Goal: Transaction & Acquisition: Obtain resource

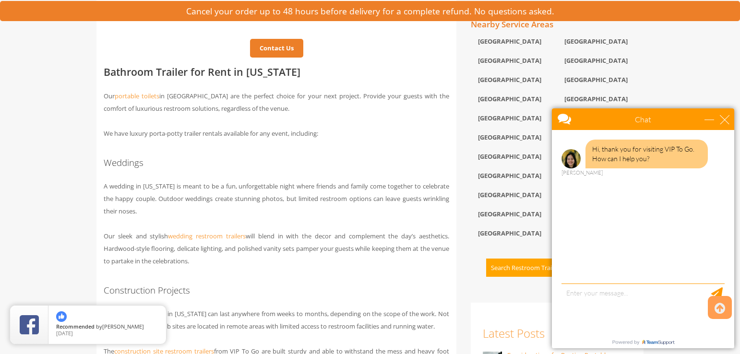
scroll to position [598, 0]
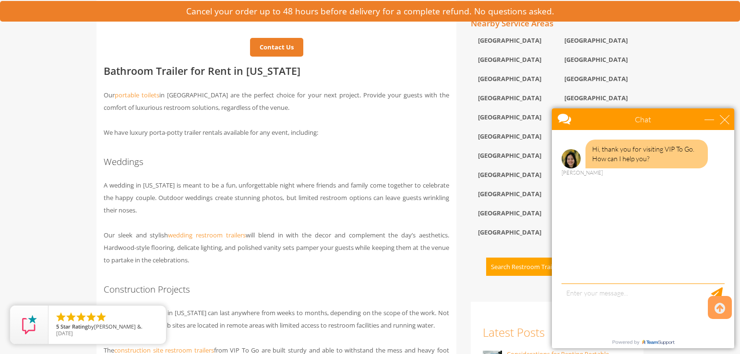
click at [731, 118] on div "Chat" at bounding box center [643, 120] width 182 height 22
click at [725, 117] on div "close" at bounding box center [725, 120] width 10 height 10
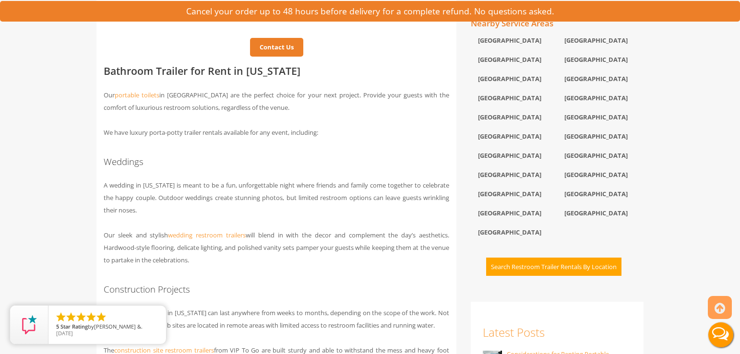
scroll to position [0, 0]
click at [495, 108] on div "Essex County" at bounding box center [514, 99] width 86 height 19
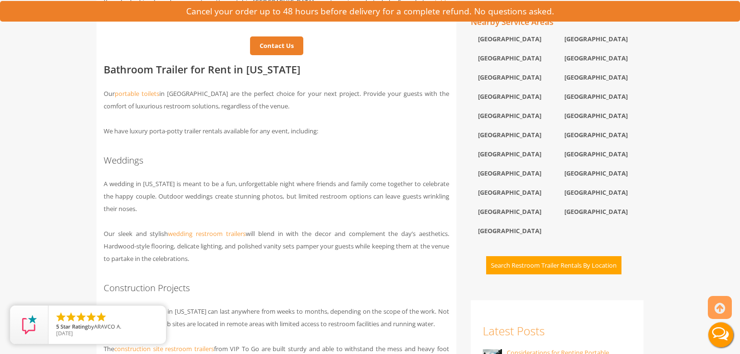
click at [561, 275] on button "Search Restroom Trailer Rentals By Location" at bounding box center [553, 265] width 135 height 19
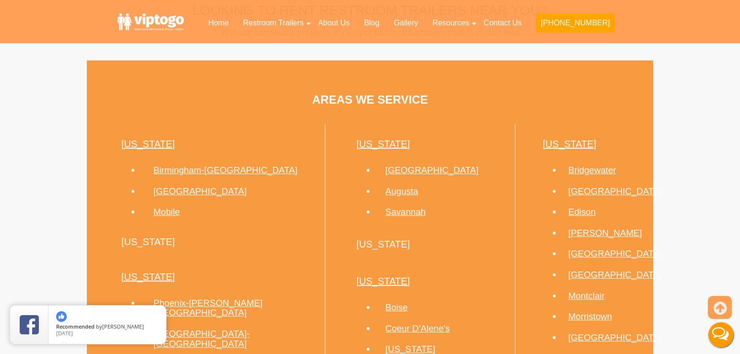
scroll to position [493, 0]
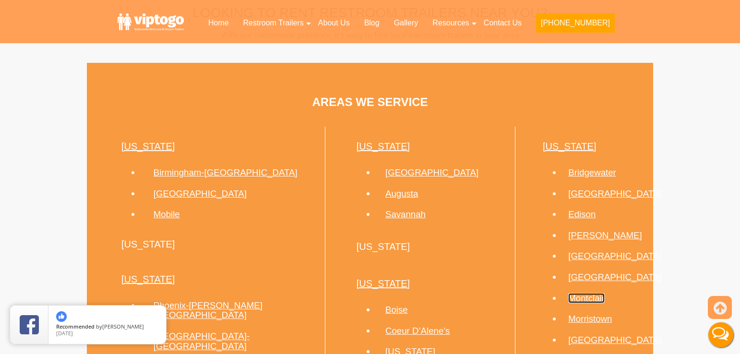
click at [573, 300] on link "Montclair" at bounding box center [586, 298] width 36 height 10
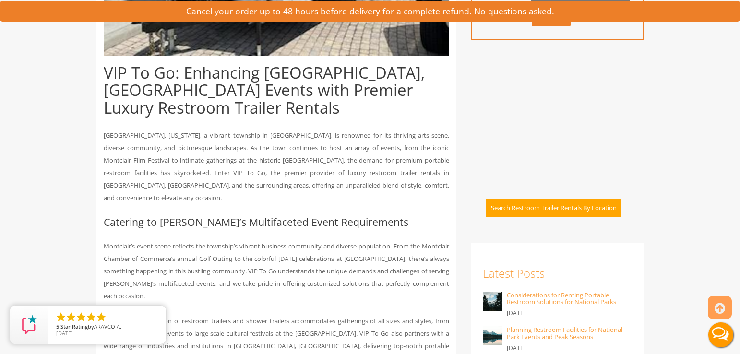
scroll to position [422, 0]
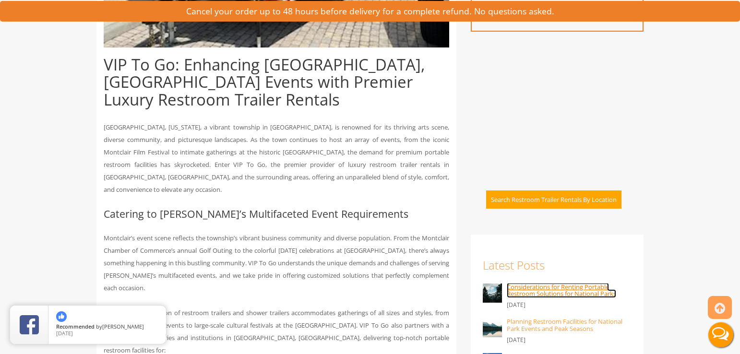
click at [559, 288] on link "Considerations for Renting Portable Restroom Solutions for National Parks" at bounding box center [561, 290] width 109 height 15
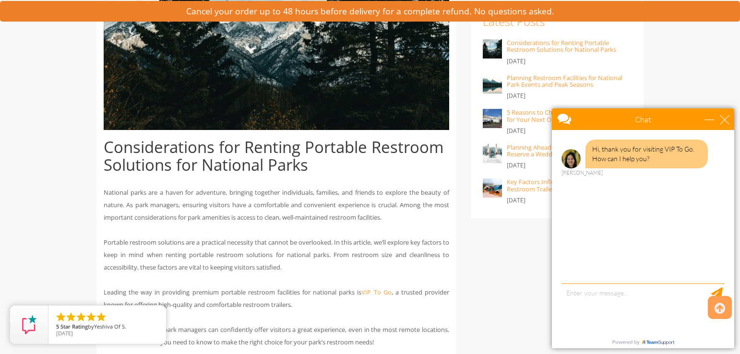
scroll to position [304, 0]
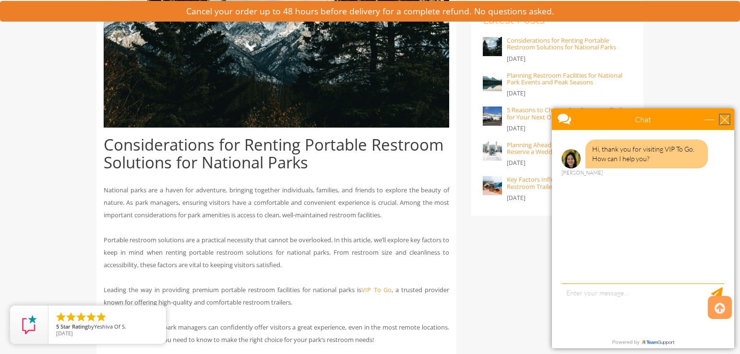
click at [726, 117] on div "close" at bounding box center [725, 120] width 10 height 10
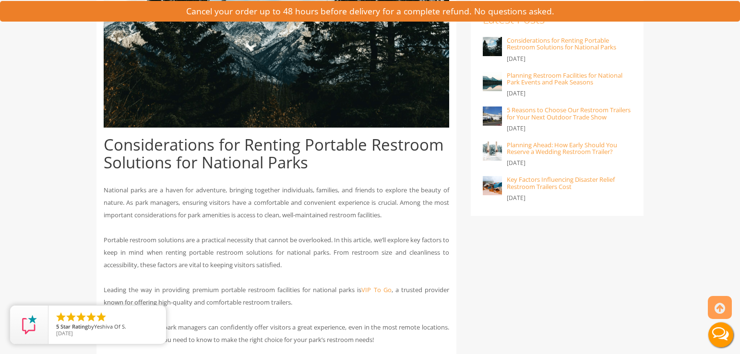
scroll to position [0, 0]
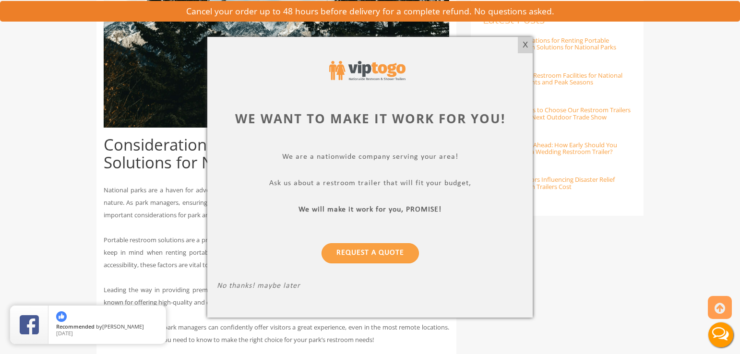
click at [529, 43] on div "X" at bounding box center [525, 45] width 15 height 16
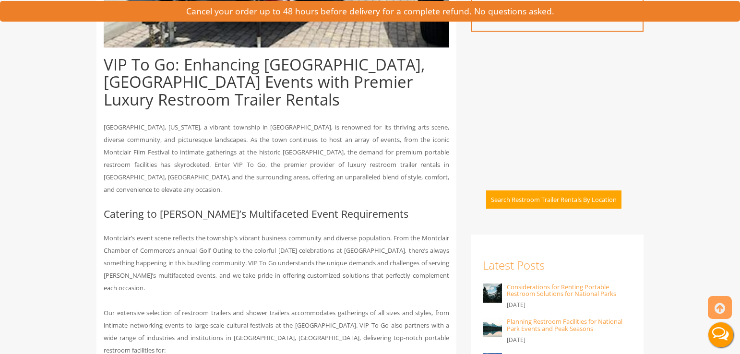
scroll to position [422, 0]
click at [598, 198] on button "Search Restroom Trailer Rentals By Location" at bounding box center [553, 200] width 135 height 19
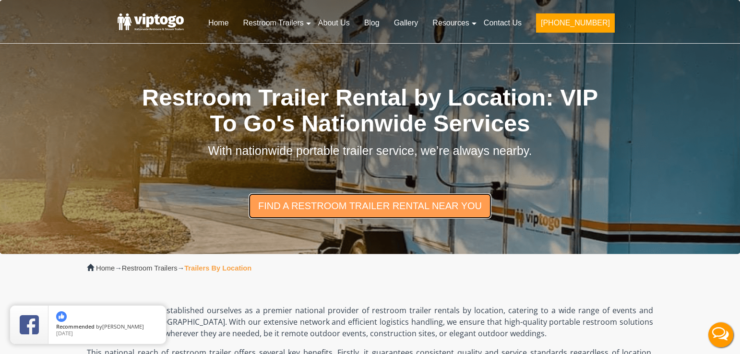
click at [321, 203] on link "find a restroom trailer rental near you" at bounding box center [370, 205] width 243 height 25
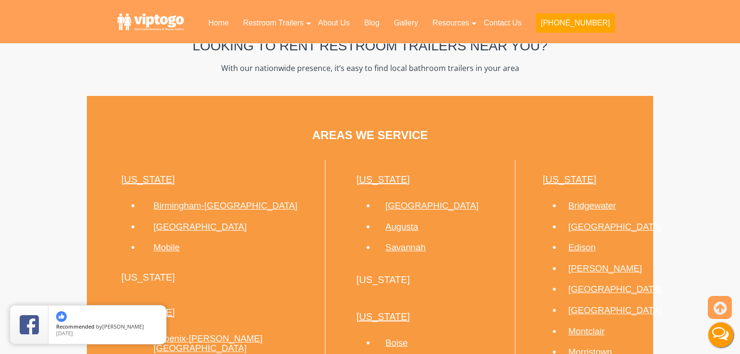
scroll to position [470, 0]
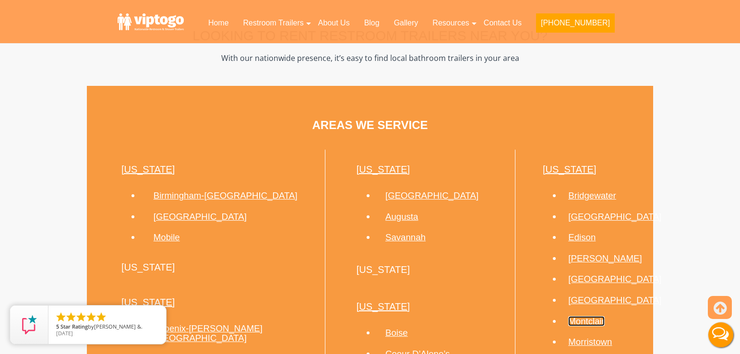
click at [569, 322] on link "Montclair" at bounding box center [586, 321] width 36 height 10
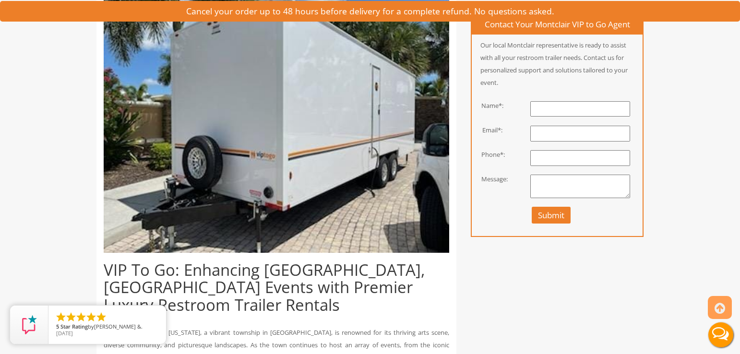
scroll to position [219, 0]
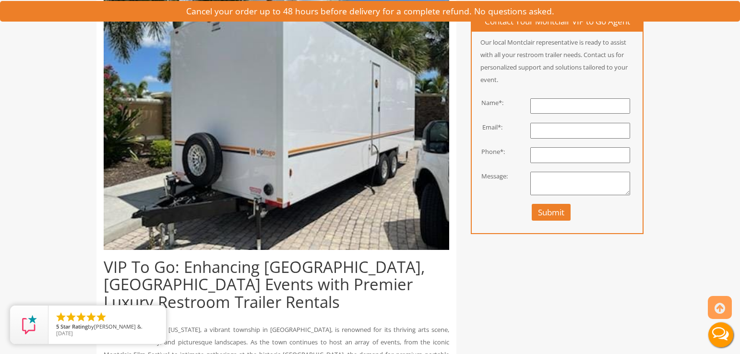
click at [571, 113] on div at bounding box center [580, 110] width 139 height 24
click at [556, 106] on input "text" at bounding box center [581, 106] width 100 height 16
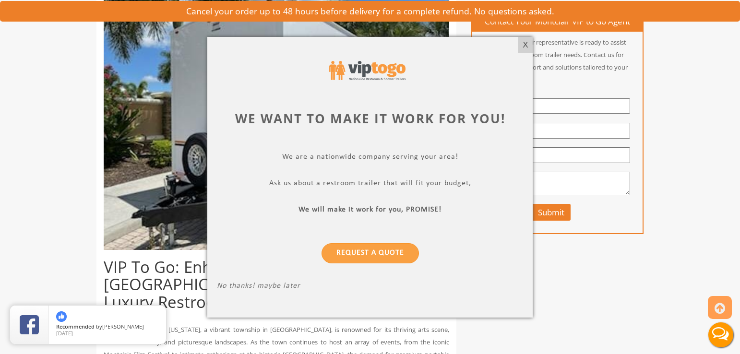
type input "[PERSON_NAME]"
type input "[EMAIL_ADDRESS][DOMAIN_NAME]"
type input "9739791712"
click at [523, 49] on div "X" at bounding box center [525, 45] width 15 height 16
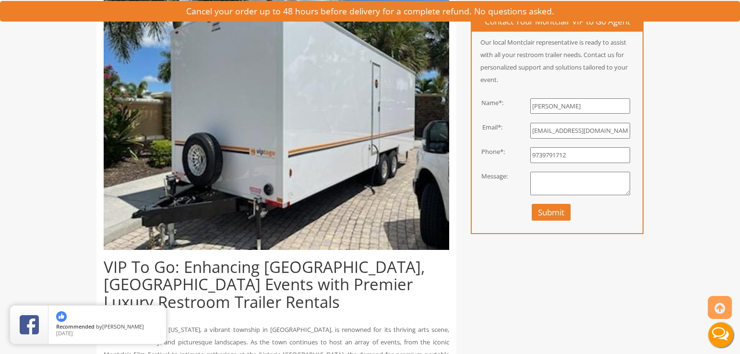
click at [542, 212] on button "Submit" at bounding box center [551, 212] width 39 height 17
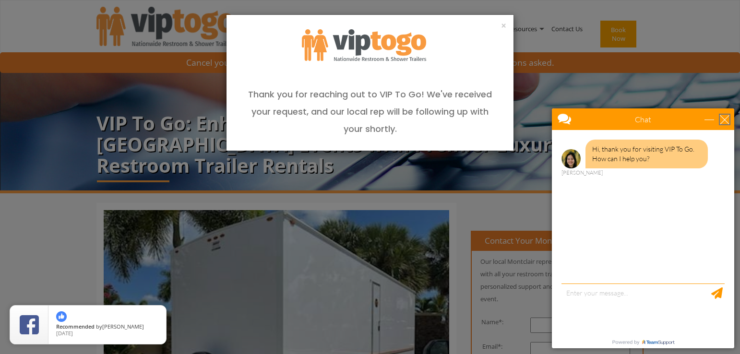
click at [723, 118] on div "close" at bounding box center [725, 120] width 10 height 10
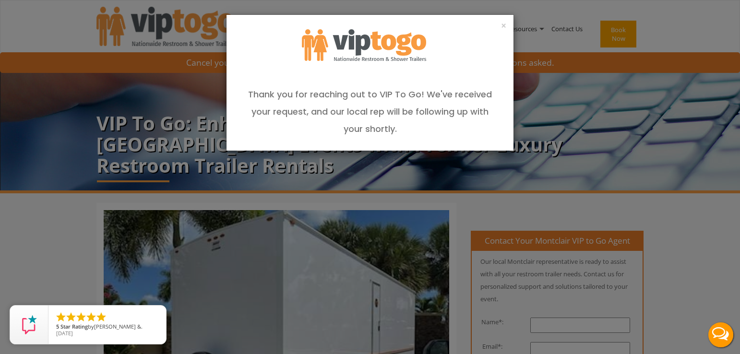
click at [501, 24] on div "×" at bounding box center [370, 22] width 287 height 14
click at [504, 25] on button "×" at bounding box center [503, 26] width 5 height 10
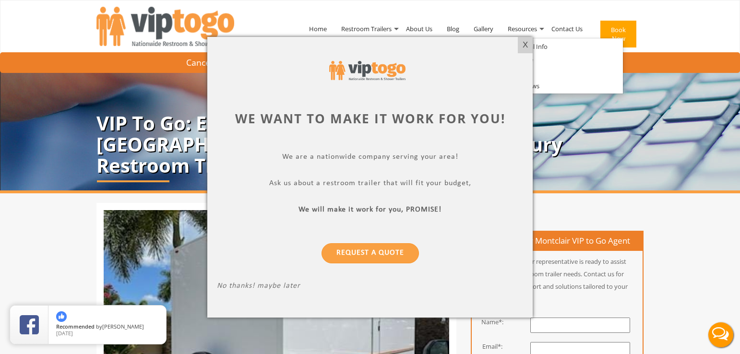
click at [528, 48] on div "X" at bounding box center [525, 45] width 15 height 16
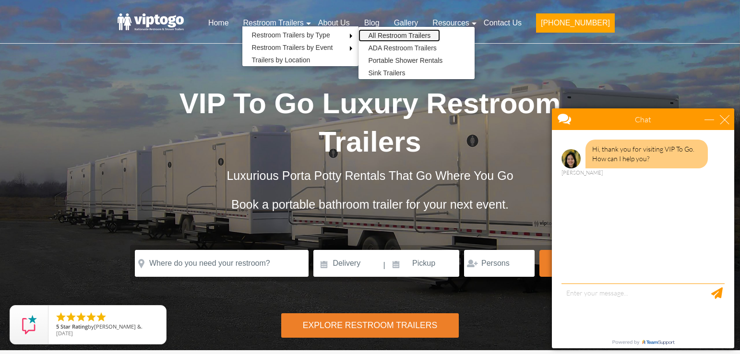
click at [417, 34] on link "All Restroom Trailers" at bounding box center [400, 35] width 82 height 12
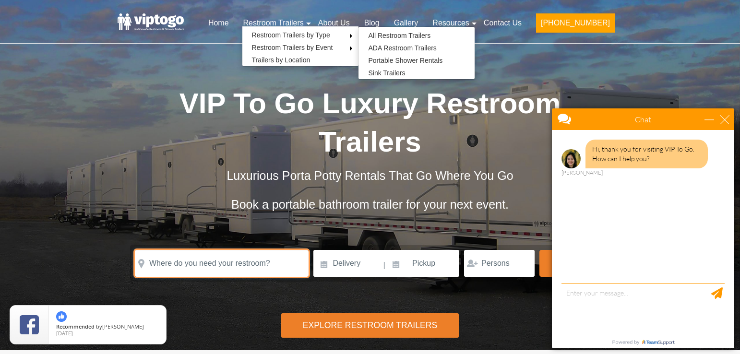
click at [278, 264] on input "text" at bounding box center [222, 263] width 174 height 27
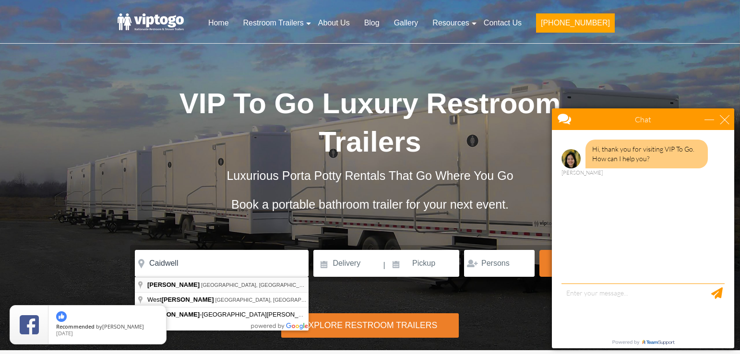
type input "Caldwell, NJ, USA"
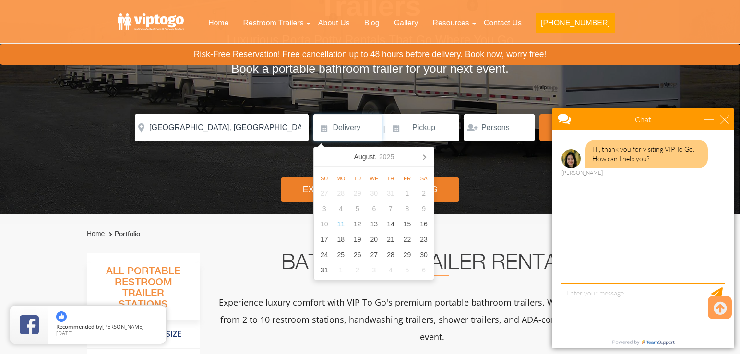
scroll to position [137, 0]
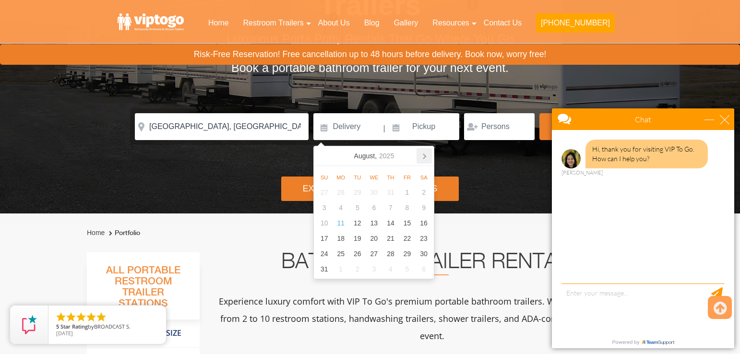
click at [428, 157] on icon at bounding box center [424, 155] width 15 height 15
click at [324, 224] on div "12" at bounding box center [324, 223] width 17 height 15
type input "10/12/2025"
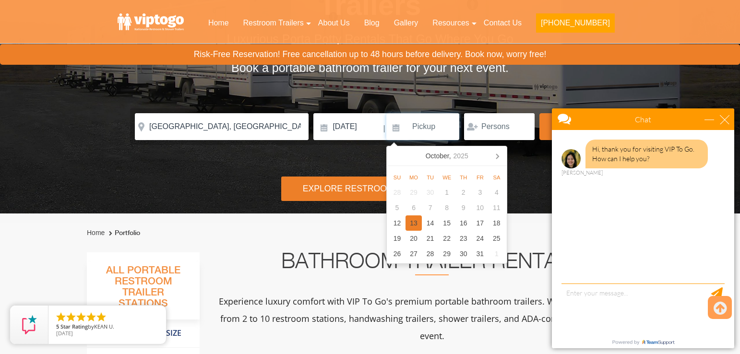
click at [414, 224] on div "13" at bounding box center [414, 223] width 17 height 15
type input "10/13/2025"
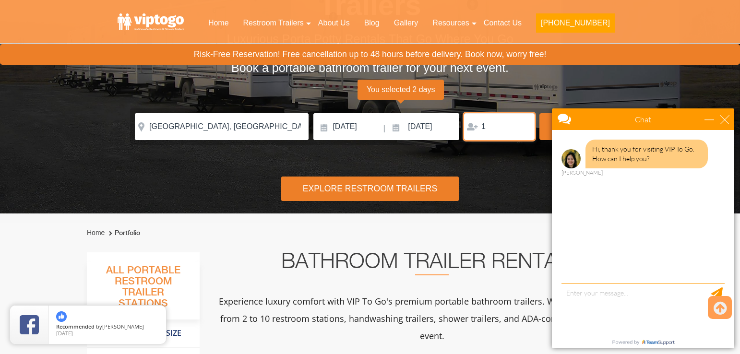
click at [523, 127] on input "1" at bounding box center [499, 126] width 71 height 27
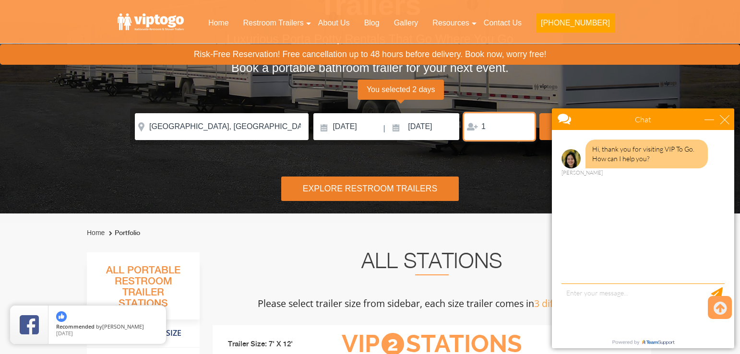
click at [523, 129] on input "1" at bounding box center [499, 126] width 71 height 27
click at [522, 124] on input "2" at bounding box center [499, 126] width 71 height 27
click at [522, 124] on input "3" at bounding box center [499, 126] width 71 height 27
click at [522, 124] on input "4" at bounding box center [499, 126] width 71 height 27
click at [522, 124] on input "5" at bounding box center [499, 126] width 71 height 27
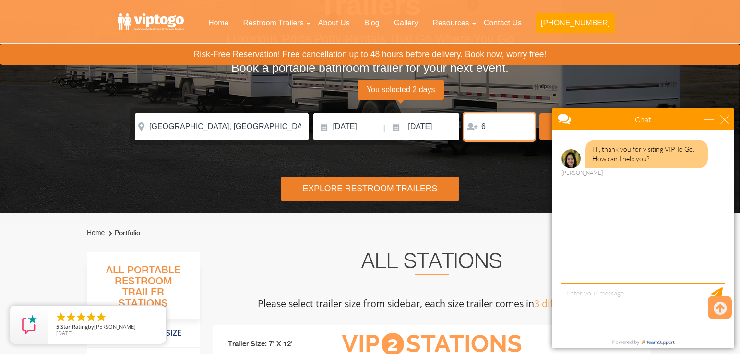
click at [522, 124] on input "6" at bounding box center [499, 126] width 71 height 27
click at [522, 124] on input "7" at bounding box center [499, 126] width 71 height 27
click at [522, 124] on input "8" at bounding box center [499, 126] width 71 height 27
click at [522, 124] on input "9" at bounding box center [499, 126] width 71 height 27
click at [522, 124] on input "10" at bounding box center [499, 126] width 71 height 27
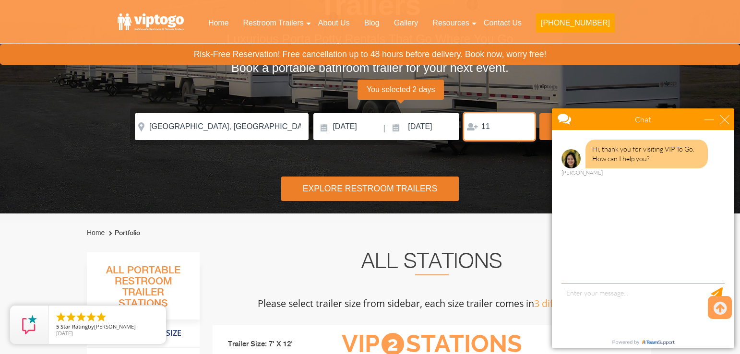
click at [522, 124] on input "11" at bounding box center [499, 126] width 71 height 27
click at [522, 124] on input "12" at bounding box center [499, 126] width 71 height 27
click at [522, 124] on input "13" at bounding box center [499, 126] width 71 height 27
click at [522, 124] on input "14" at bounding box center [499, 126] width 71 height 27
click at [522, 124] on input "15" at bounding box center [499, 126] width 71 height 27
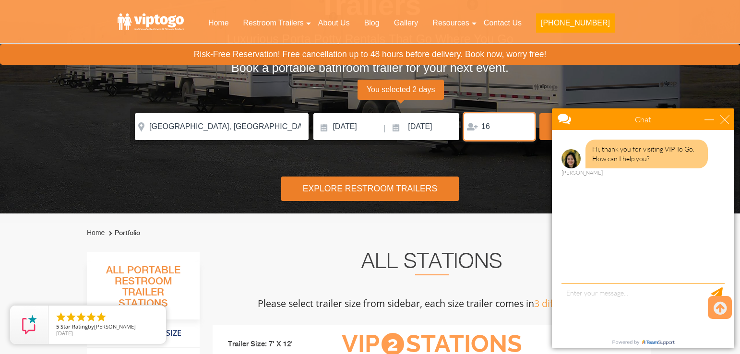
click at [522, 124] on input "16" at bounding box center [499, 126] width 71 height 27
click at [522, 124] on input "17" at bounding box center [499, 126] width 71 height 27
click at [522, 124] on input "18" at bounding box center [499, 126] width 71 height 27
click at [522, 124] on input "19" at bounding box center [499, 126] width 71 height 27
click at [522, 124] on input "20" at bounding box center [499, 126] width 71 height 27
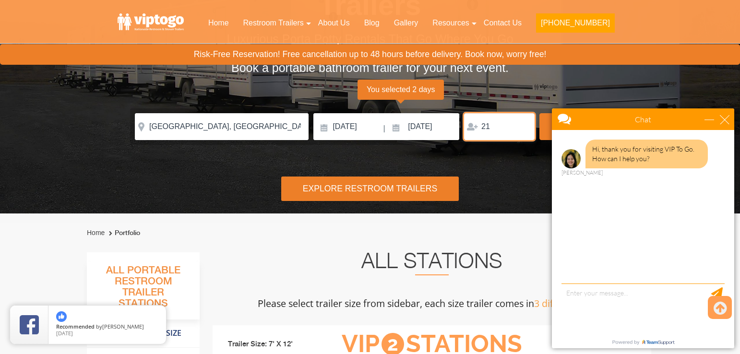
click at [522, 124] on input "21" at bounding box center [499, 126] width 71 height 27
click at [522, 124] on input "22" at bounding box center [499, 126] width 71 height 27
click at [522, 124] on input "23" at bounding box center [499, 126] width 71 height 27
click at [522, 124] on input "24" at bounding box center [499, 126] width 71 height 27
click at [522, 124] on input "25" at bounding box center [499, 126] width 71 height 27
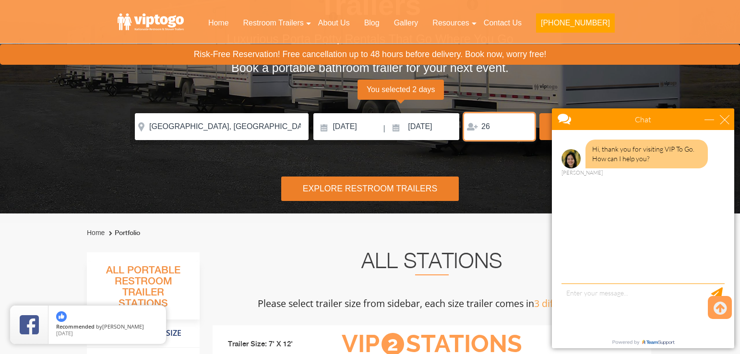
click at [522, 124] on input "26" at bounding box center [499, 126] width 71 height 27
click at [522, 124] on input "27" at bounding box center [499, 126] width 71 height 27
click at [522, 124] on input "28" at bounding box center [499, 126] width 71 height 27
click at [522, 124] on input "29" at bounding box center [499, 126] width 71 height 27
click at [522, 124] on input "30" at bounding box center [499, 126] width 71 height 27
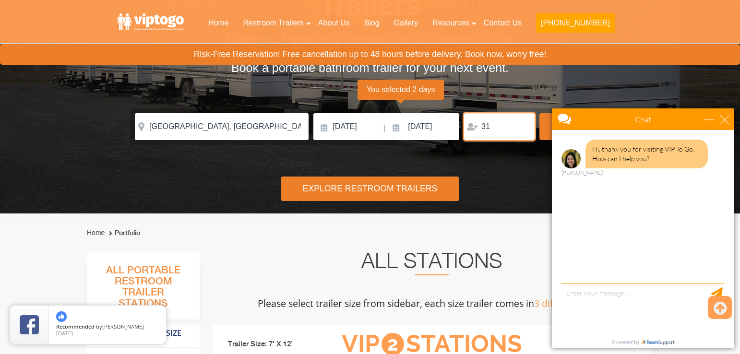
click at [522, 124] on input "31" at bounding box center [499, 126] width 71 height 27
click at [522, 124] on input "32" at bounding box center [499, 126] width 71 height 27
click at [522, 124] on input "33" at bounding box center [499, 126] width 71 height 27
click at [522, 124] on input "34" at bounding box center [499, 126] width 71 height 27
click at [522, 124] on input "35" at bounding box center [499, 126] width 71 height 27
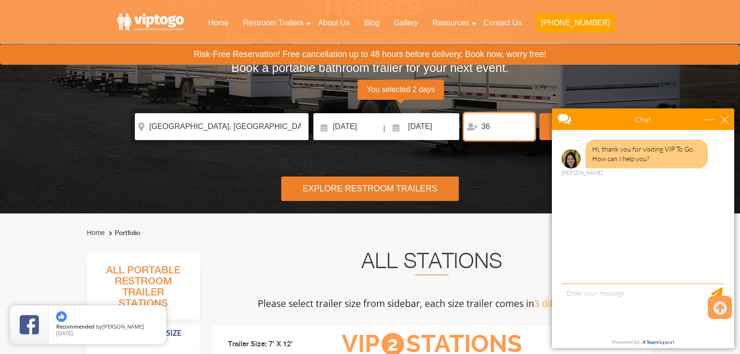
click at [522, 124] on input "36" at bounding box center [499, 126] width 71 height 27
click at [522, 124] on input "37" at bounding box center [499, 126] width 71 height 27
click at [522, 124] on input "38" at bounding box center [499, 126] width 71 height 27
click at [522, 124] on input "39" at bounding box center [499, 126] width 71 height 27
click at [522, 124] on input "40" at bounding box center [499, 126] width 71 height 27
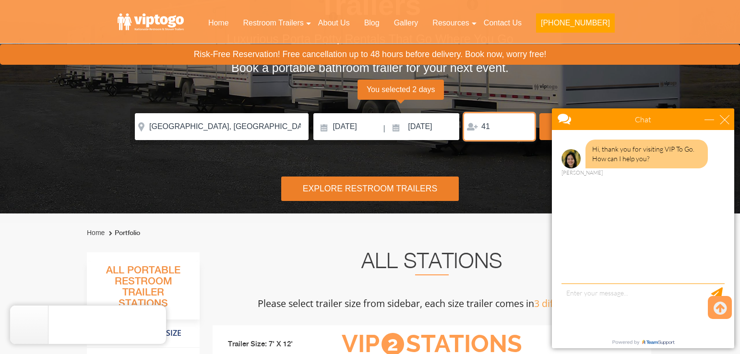
click at [522, 124] on input "41" at bounding box center [499, 126] width 71 height 27
click at [522, 124] on input "42" at bounding box center [499, 126] width 71 height 27
click at [522, 124] on input "43" at bounding box center [499, 126] width 71 height 27
click at [522, 124] on input "44" at bounding box center [499, 126] width 71 height 27
click at [522, 124] on input "45" at bounding box center [499, 126] width 71 height 27
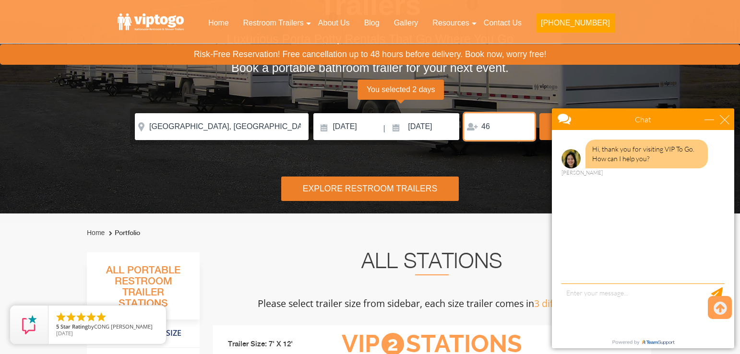
click at [522, 124] on input "46" at bounding box center [499, 126] width 71 height 27
click at [522, 124] on input "47" at bounding box center [499, 126] width 71 height 27
click at [522, 124] on input "48" at bounding box center [499, 126] width 71 height 27
click at [522, 124] on input "49" at bounding box center [499, 126] width 71 height 27
click at [522, 124] on input "50" at bounding box center [499, 126] width 71 height 27
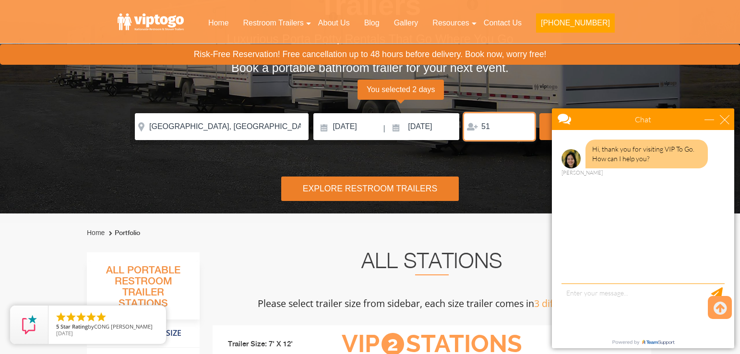
click at [522, 124] on input "51" at bounding box center [499, 126] width 71 height 27
click at [522, 124] on input "52" at bounding box center [499, 126] width 71 height 27
click at [522, 124] on input "53" at bounding box center [499, 126] width 71 height 27
click at [522, 124] on input "54" at bounding box center [499, 126] width 71 height 27
click at [522, 124] on input "55" at bounding box center [499, 126] width 71 height 27
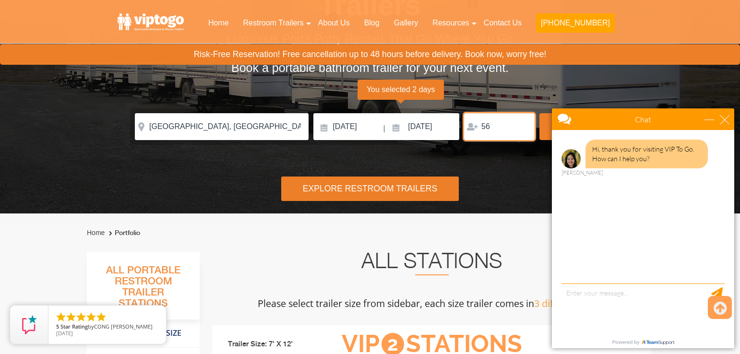
click at [522, 124] on input "56" at bounding box center [499, 126] width 71 height 27
click at [522, 124] on input "57" at bounding box center [499, 126] width 71 height 27
click at [522, 124] on input "58" at bounding box center [499, 126] width 71 height 27
click at [522, 124] on input "59" at bounding box center [499, 126] width 71 height 27
click at [522, 124] on input "60" at bounding box center [499, 126] width 71 height 27
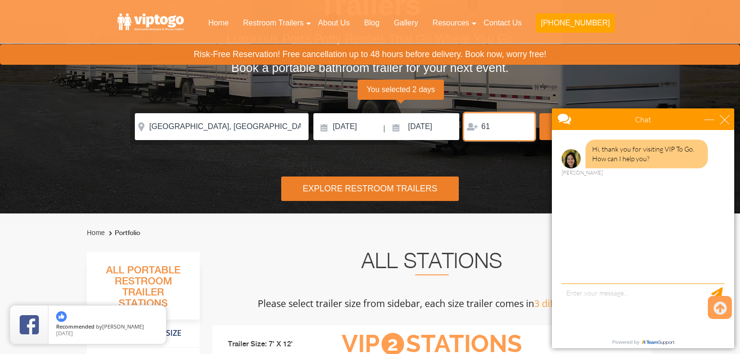
click at [522, 124] on input "61" at bounding box center [499, 126] width 71 height 27
click at [522, 124] on input "62" at bounding box center [499, 126] width 71 height 27
click at [522, 124] on input "63" at bounding box center [499, 126] width 71 height 27
click at [522, 124] on input "64" at bounding box center [499, 126] width 71 height 27
type input "65"
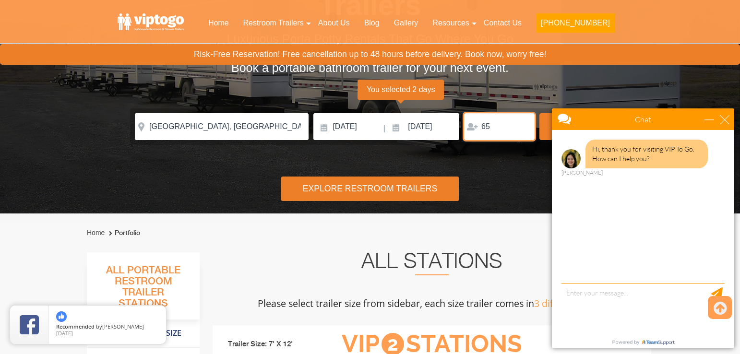
click at [524, 123] on input "65" at bounding box center [499, 126] width 71 height 27
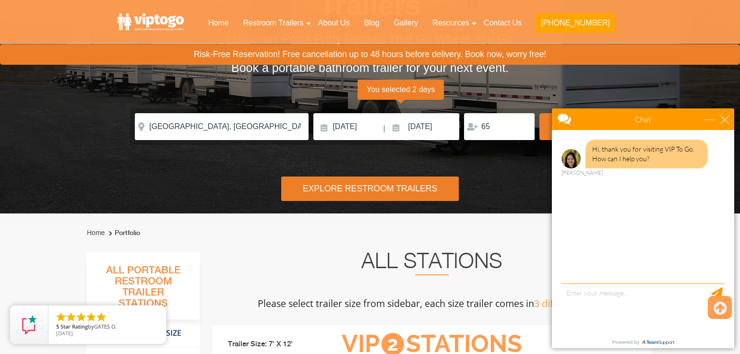
click at [408, 189] on div "Explore Restroom Trailers" at bounding box center [370, 189] width 178 height 24
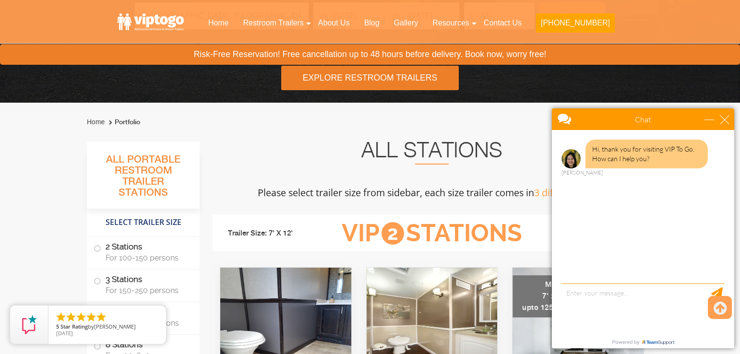
scroll to position [250, 0]
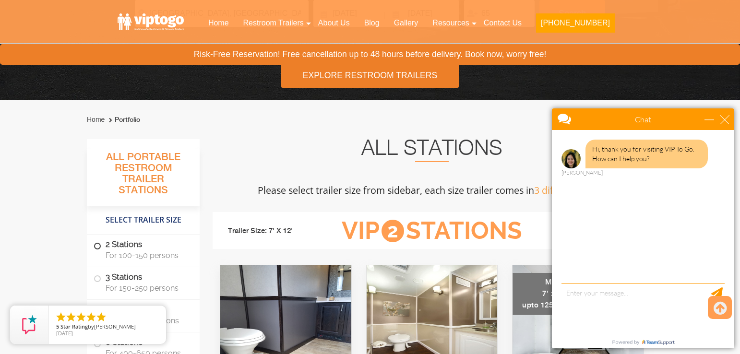
click at [98, 244] on span at bounding box center [98, 246] width 4 height 4
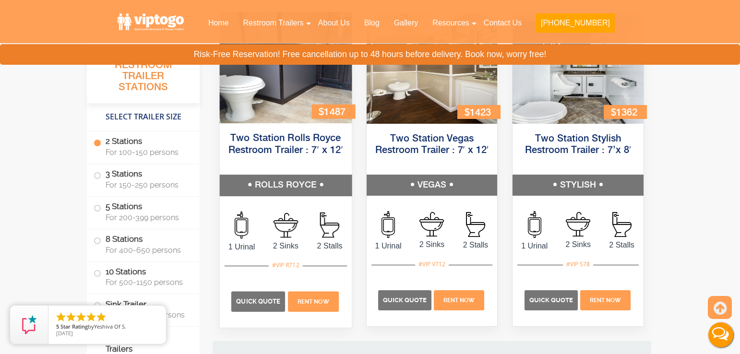
scroll to position [510, 0]
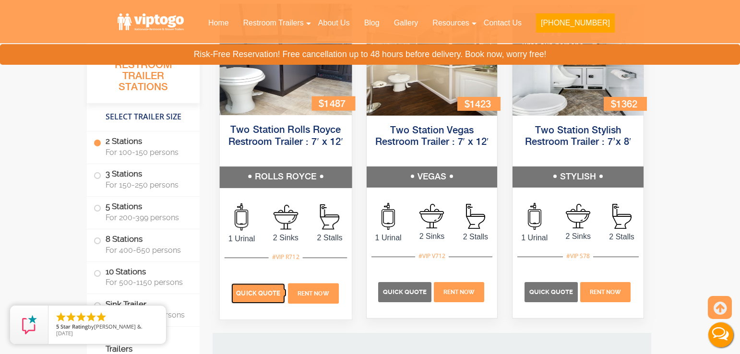
click at [269, 293] on span "Quick Quote" at bounding box center [258, 293] width 44 height 7
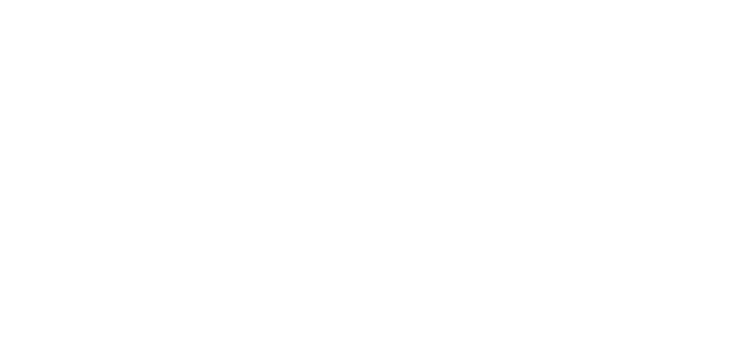
click at [287, 262] on div "Designing a special event takes extensive planning and attention to detail. Whe…" at bounding box center [370, 318] width 547 height 129
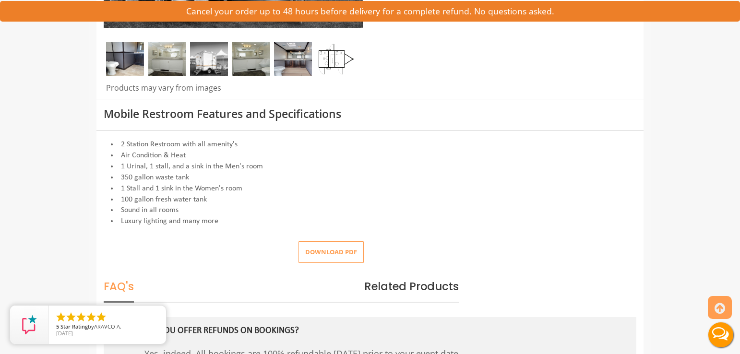
scroll to position [306, 0]
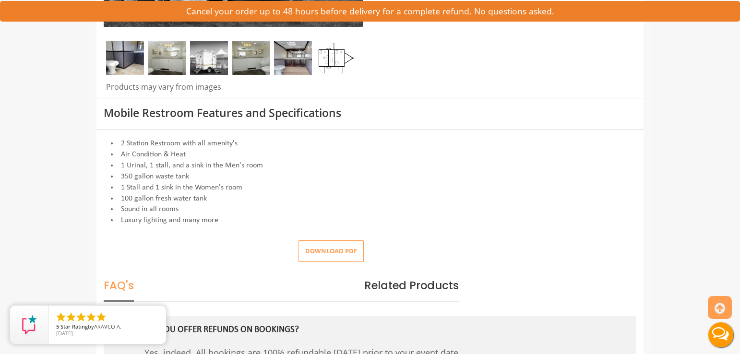
click at [330, 249] on button "Download pdf" at bounding box center [331, 252] width 65 height 22
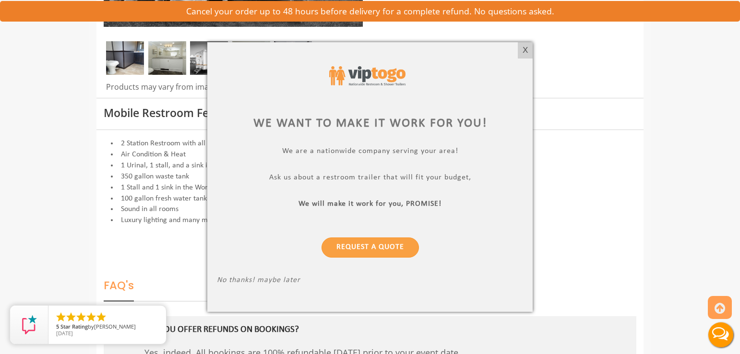
scroll to position [307, 0]
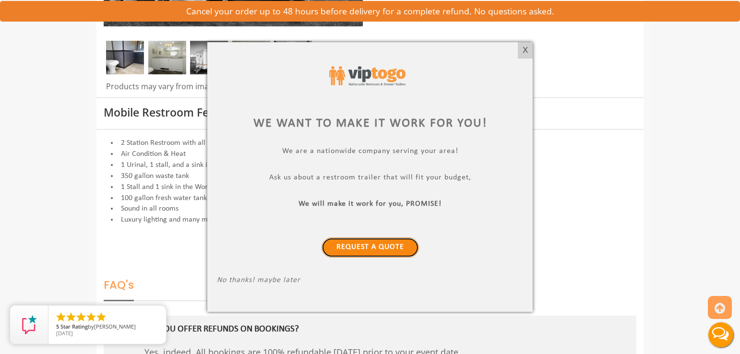
click at [386, 247] on link "Request a Quote" at bounding box center [370, 248] width 97 height 20
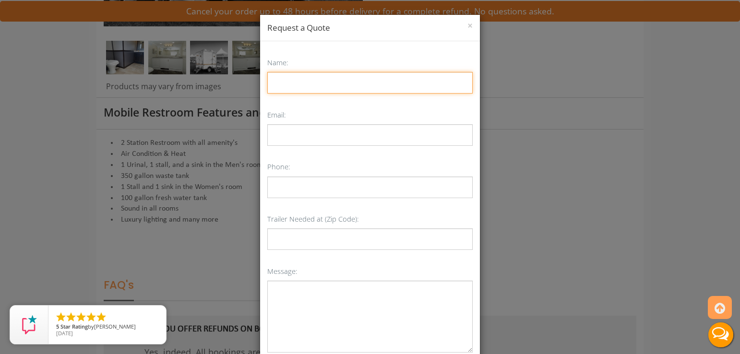
click at [283, 84] on input "Name:" at bounding box center [369, 83] width 205 height 22
type input "[PERSON_NAME]"
type input "[EMAIL_ADDRESS][DOMAIN_NAME]"
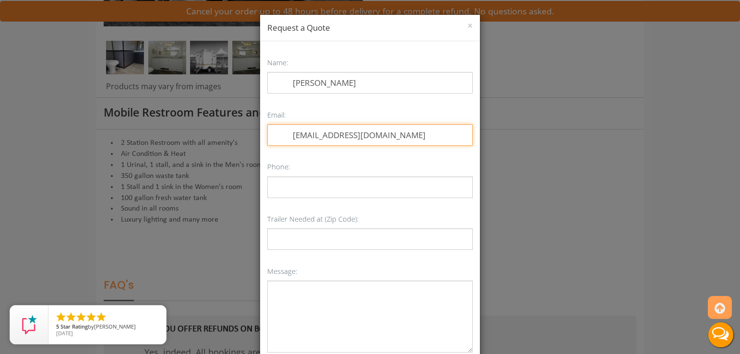
type input "9739791712"
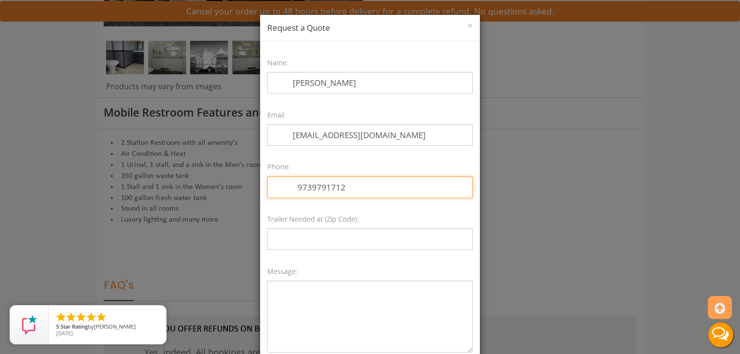
type input "07006"
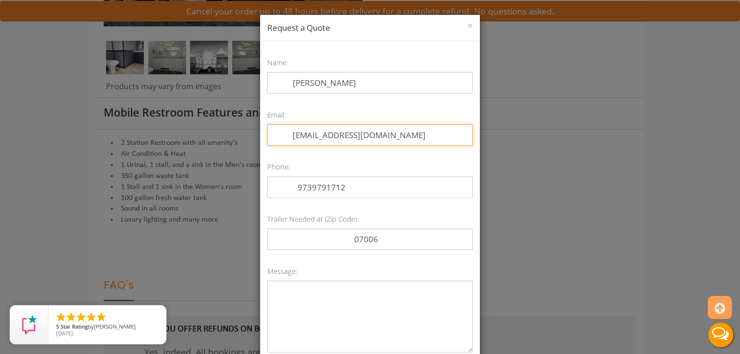
drag, startPoint x: 335, startPoint y: 137, endPoint x: 302, endPoint y: 139, distance: 32.7
click at [299, 136] on input "[EMAIL_ADDRESS][DOMAIN_NAME]" at bounding box center [369, 135] width 205 height 22
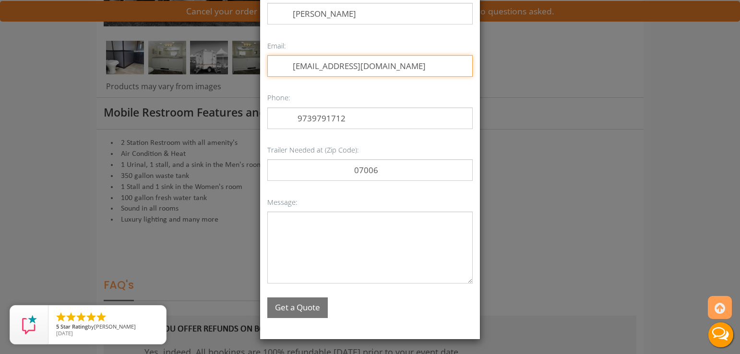
scroll to position [69, 0]
type input "[EMAIL_ADDRESS][DOMAIN_NAME]"
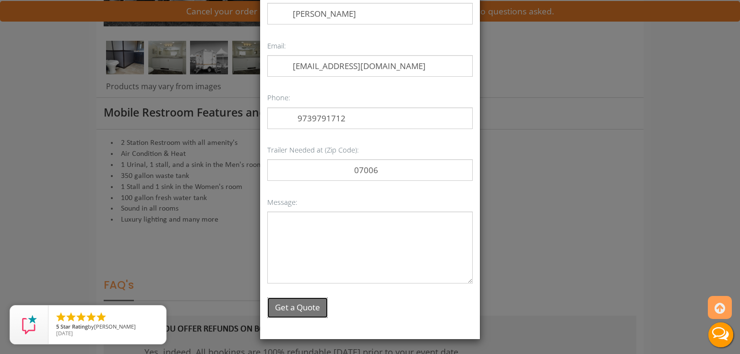
click at [306, 304] on button "Get a Quote" at bounding box center [297, 308] width 60 height 21
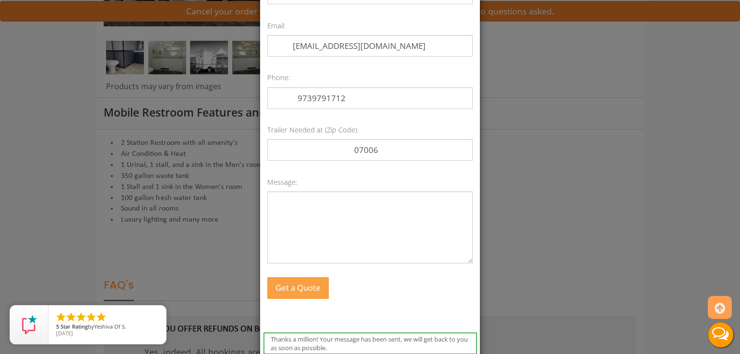
scroll to position [0, 0]
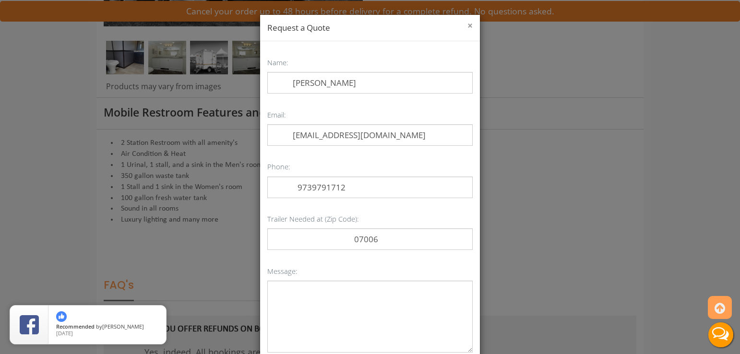
click at [471, 23] on button "×" at bounding box center [470, 26] width 5 height 10
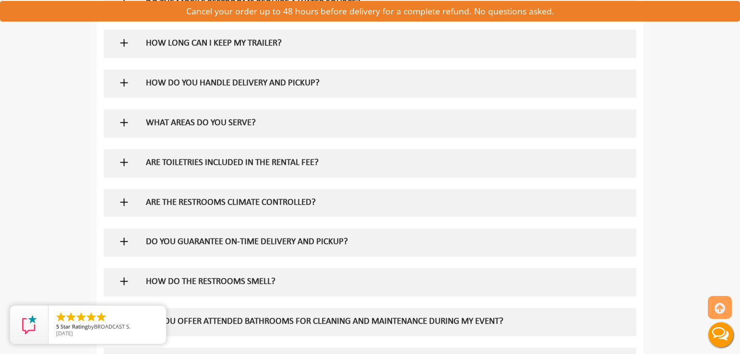
scroll to position [740, 0]
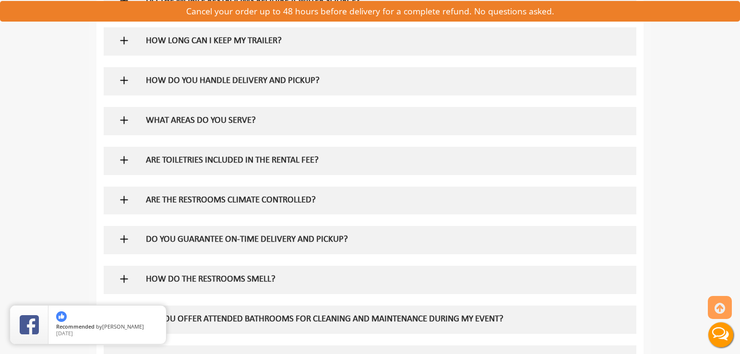
click at [242, 79] on h5 "HOW DO YOU HANDLE DELIVERY AND PICKUP?" at bounding box center [355, 81] width 418 height 10
